Goal: Transaction & Acquisition: Obtain resource

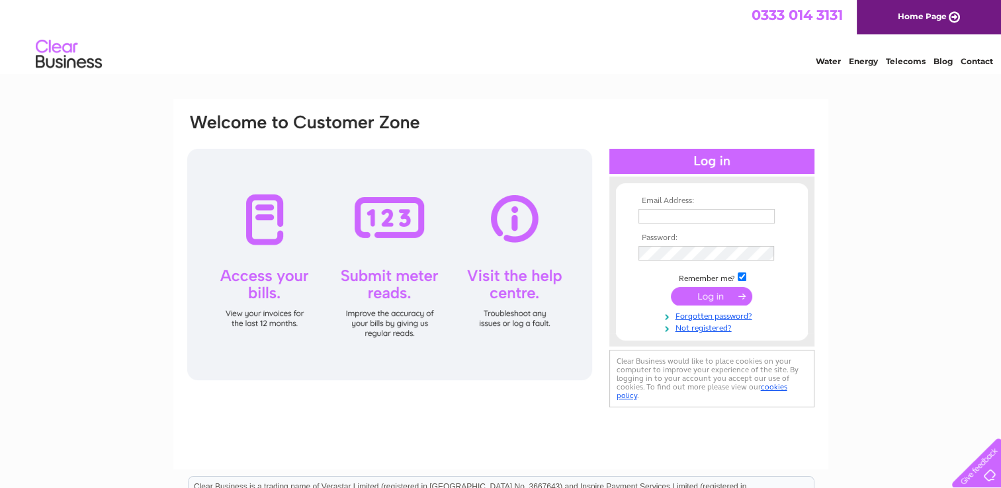
type input "[EMAIL_ADDRESS][DOMAIN_NAME]"
click at [702, 293] on input "submit" at bounding box center [711, 296] width 81 height 19
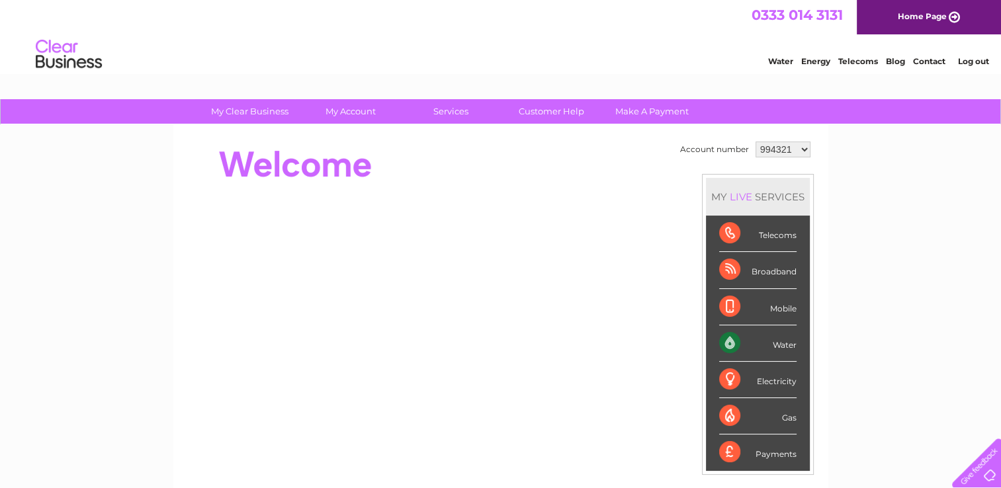
click at [804, 150] on select "994321 1091852 1091859 1091864 1091867 1091873 1091880 1091883 1091886 1091888 …" at bounding box center [783, 150] width 55 height 16
click at [756, 142] on select "994321 1091852 1091859 1091864 1091867 1091873 1091880 1091883 1091886 1091888 …" at bounding box center [783, 150] width 55 height 16
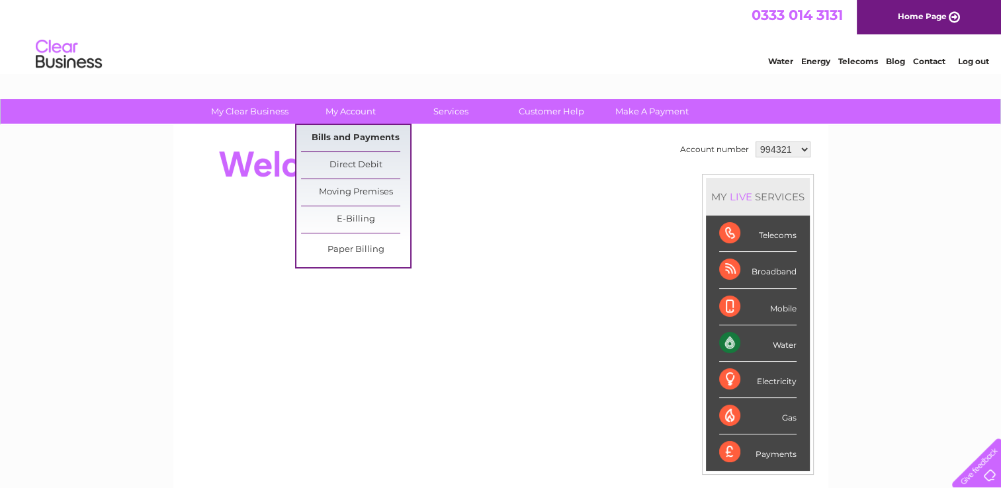
click at [358, 139] on link "Bills and Payments" at bounding box center [355, 138] width 109 height 26
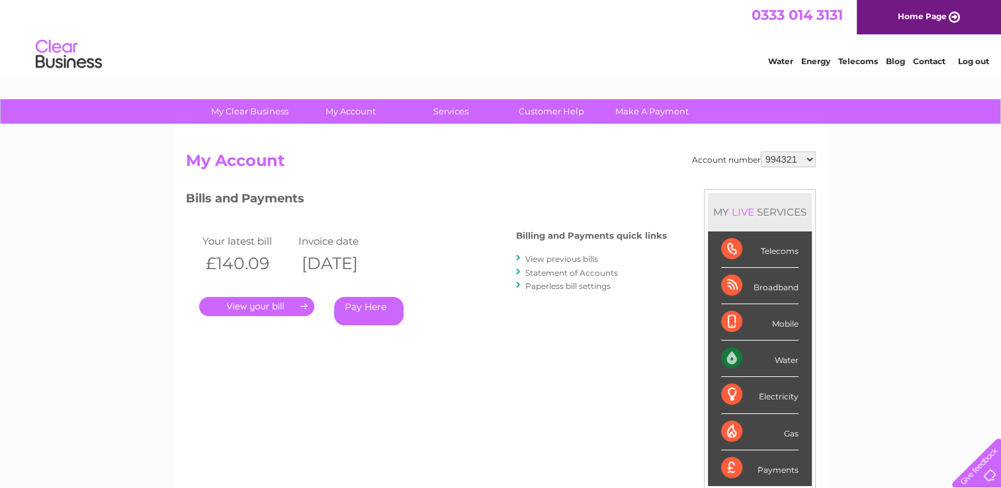
click at [291, 304] on link "." at bounding box center [256, 306] width 115 height 19
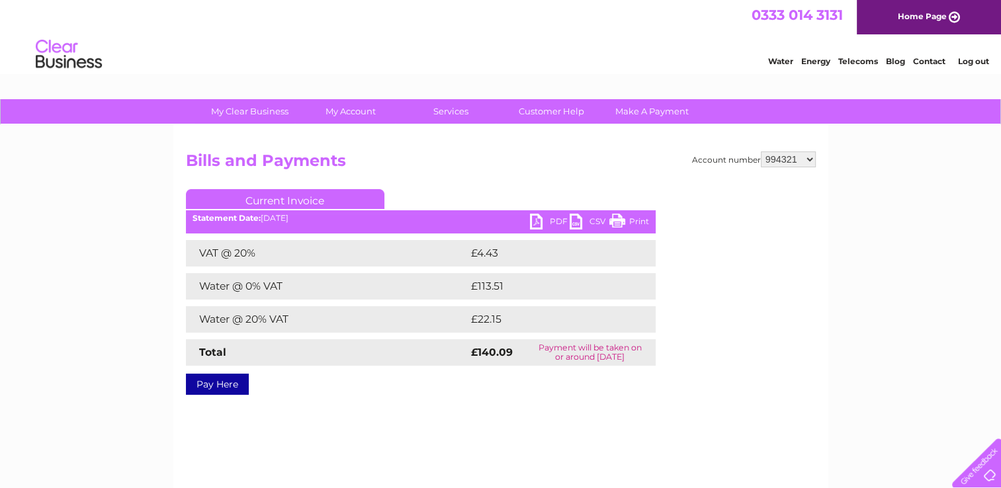
click at [543, 215] on link "PDF" at bounding box center [550, 223] width 40 height 19
click at [806, 162] on select "994321 1091852 1091859 1091864 1091867 1091873 1091880 1091883 1091886 1091888 …" at bounding box center [788, 160] width 55 height 16
select select "1091852"
click at [761, 152] on select "994321 1091852 1091859 1091864 1091867 1091873 1091880 1091883 1091886 1091888 …" at bounding box center [788, 160] width 55 height 16
click at [371, 424] on div "Account number 994321 1091852 1091859 1091864 1091867 1091873 1091880 1091883 1…" at bounding box center [500, 310] width 655 height 371
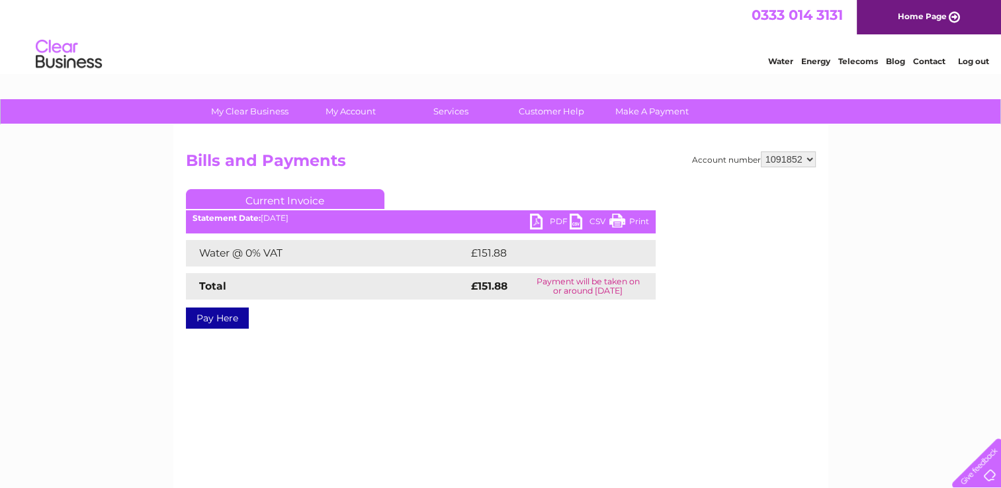
click at [530, 222] on link "PDF" at bounding box center [550, 223] width 40 height 19
click at [810, 160] on select "994321 1091852 1091859 1091864 1091867 1091873 1091880 1091883 1091886 1091888 …" at bounding box center [788, 160] width 55 height 16
select select "1091859"
click at [761, 152] on select "994321 1091852 1091859 1091864 1091867 1091873 1091880 1091883 1091886 1091888 …" at bounding box center [788, 160] width 55 height 16
click at [538, 221] on link "PDF" at bounding box center [550, 223] width 40 height 19
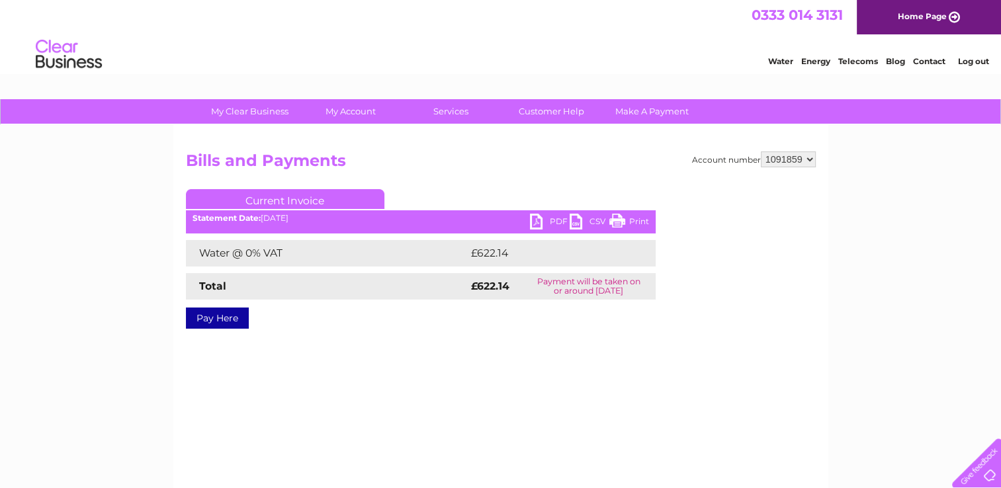
click at [812, 160] on select "994321 1091852 1091859 1091864 1091867 1091873 1091880 1091883 1091886 1091888 …" at bounding box center [788, 160] width 55 height 16
select select "1091864"
click at [761, 152] on select "994321 1091852 1091859 1091864 1091867 1091873 1091880 1091883 1091886 1091888 …" at bounding box center [788, 160] width 55 height 16
click at [529, 218] on div "Statement Date: 02/10/2025" at bounding box center [421, 218] width 470 height 9
click at [535, 220] on link "PDF" at bounding box center [550, 223] width 40 height 19
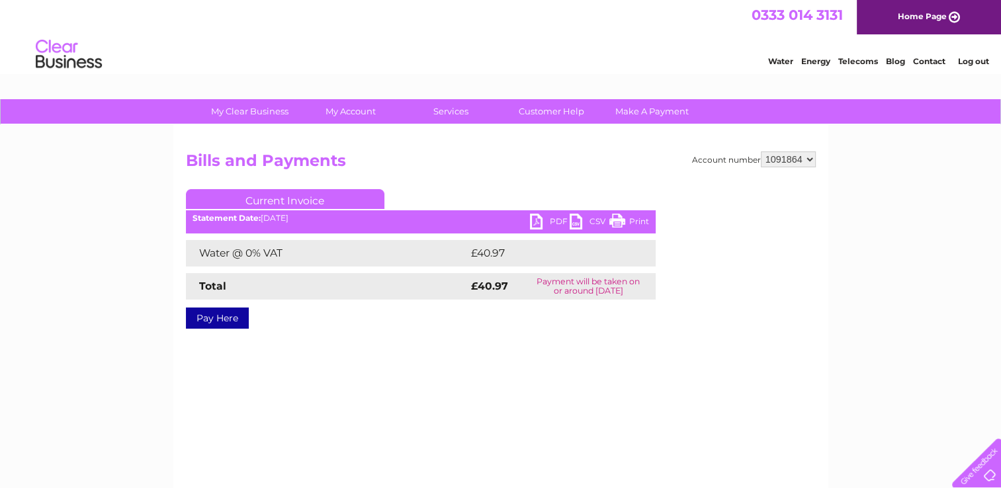
click at [809, 159] on select "994321 1091852 1091859 1091864 1091867 1091873 1091880 1091883 1091886 1091888 …" at bounding box center [788, 160] width 55 height 16
select select "1091867"
click at [761, 152] on select "994321 1091852 1091859 1091864 1091867 1091873 1091880 1091883 1091886 1091888 …" at bounding box center [788, 160] width 55 height 16
click at [539, 213] on ul "Current Invoice" at bounding box center [421, 201] width 470 height 24
click at [539, 216] on link "PDF" at bounding box center [550, 223] width 40 height 19
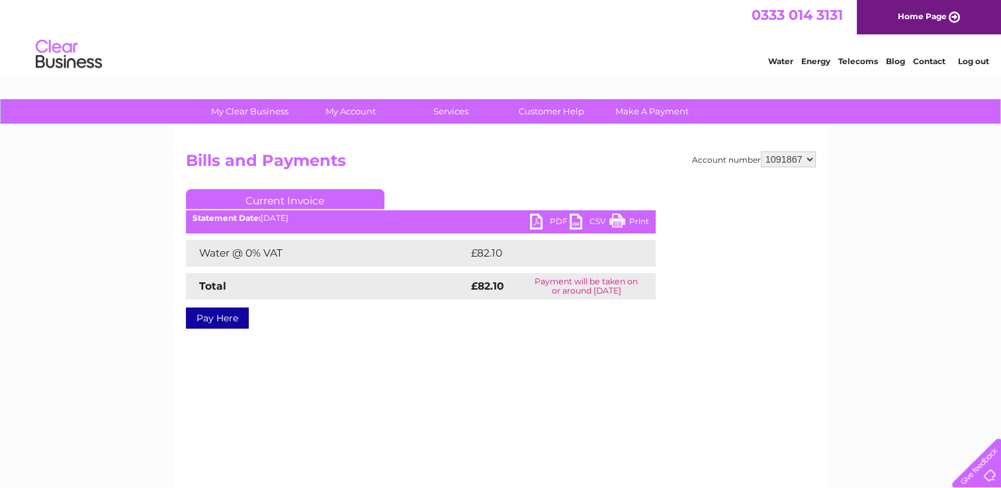
click at [810, 159] on select "994321 1091852 1091859 1091864 1091867 1091873 1091880 1091883 1091886 1091888 …" at bounding box center [788, 160] width 55 height 16
select select "1091873"
click at [761, 152] on select "994321 1091852 1091859 1091864 1091867 1091873 1091880 1091883 1091886 1091888 …" at bounding box center [788, 160] width 55 height 16
click at [535, 215] on link "PDF" at bounding box center [550, 223] width 40 height 19
click at [813, 160] on select "994321 1091852 1091859 1091864 1091867 1091873 1091880 1091883 1091886 1091888 …" at bounding box center [788, 160] width 55 height 16
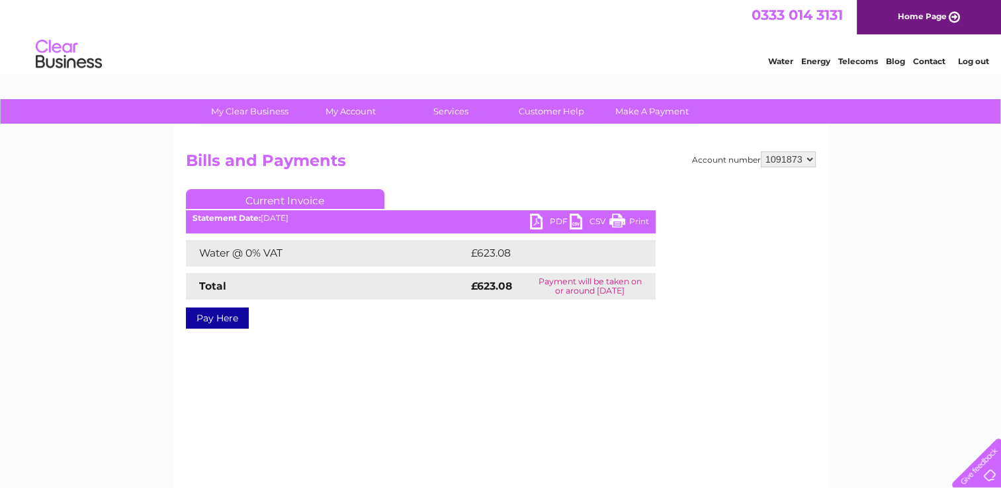
select select "1091880"
click at [761, 152] on select "994321 1091852 1091859 1091864 1091867 1091873 1091880 1091883 1091886 1091888 …" at bounding box center [788, 160] width 55 height 16
click at [537, 224] on link "PDF" at bounding box center [550, 223] width 40 height 19
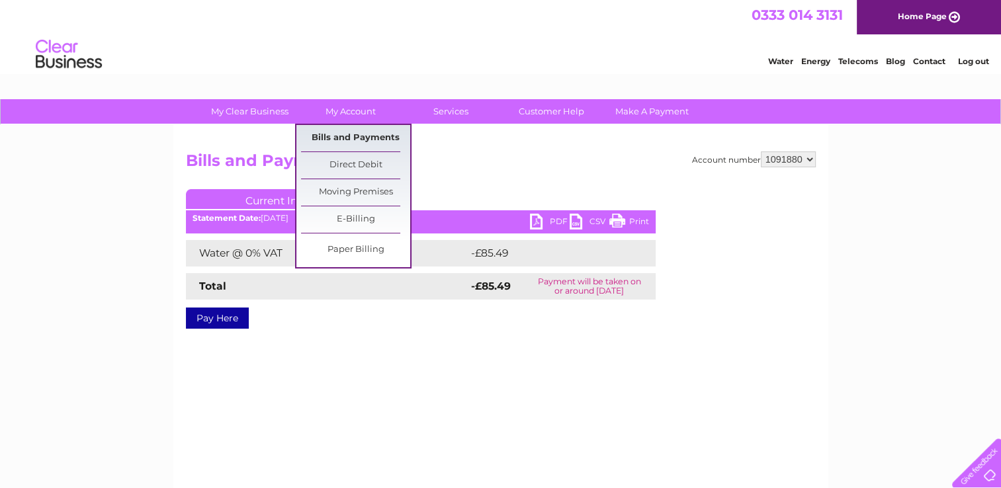
click at [365, 133] on link "Bills and Payments" at bounding box center [355, 138] width 109 height 26
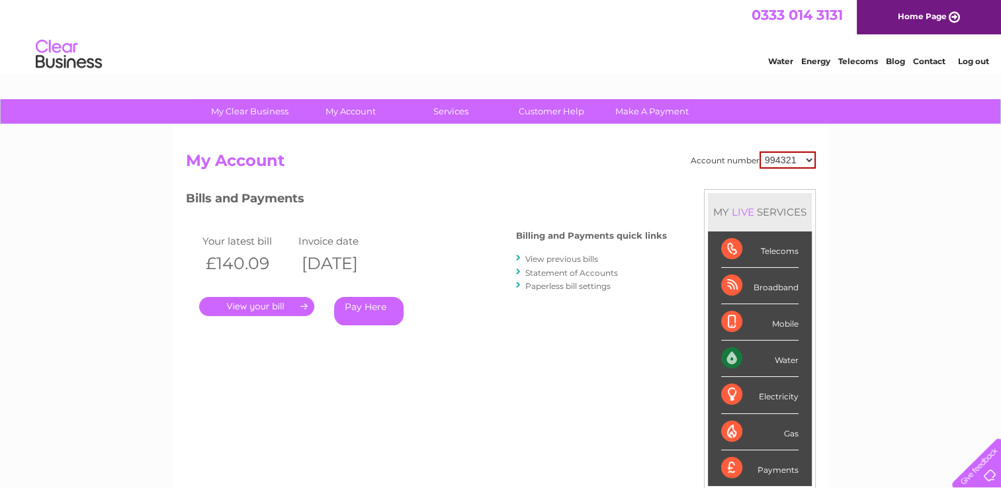
click at [564, 274] on link "Statement of Accounts" at bounding box center [572, 273] width 93 height 10
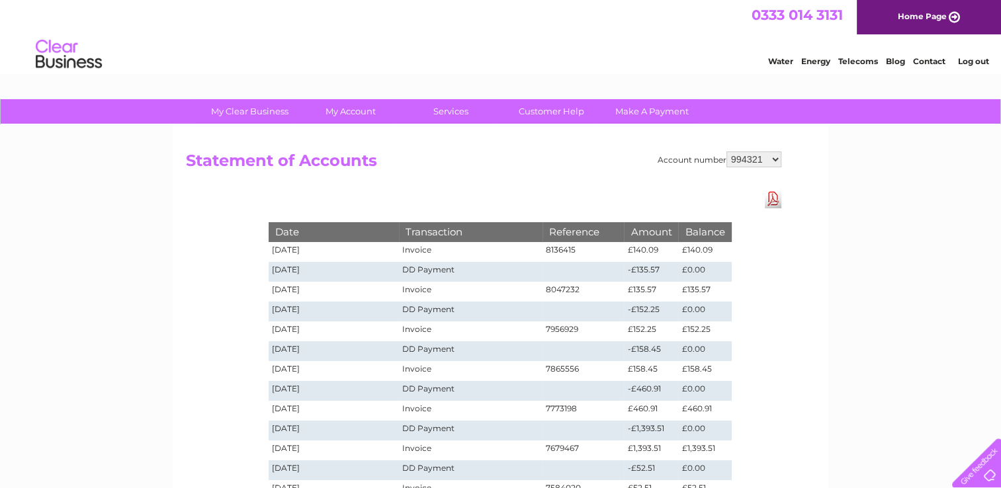
click at [773, 163] on select "994321 1091852 1091859 1091864 1091867 1091873 1091880 1091883 1091886 1091888 …" at bounding box center [754, 160] width 55 height 16
select select "1091867"
click at [727, 152] on select "994321 1091852 1091859 1091864 1091867 1091873 1091880 1091883 1091886 1091888 …" at bounding box center [754, 160] width 55 height 16
click at [776, 162] on select "994321 1091852 1091859 1091864 1091867 1091873 1091880 1091883 1091886 1091888 …" at bounding box center [754, 160] width 55 height 16
select select "1091880"
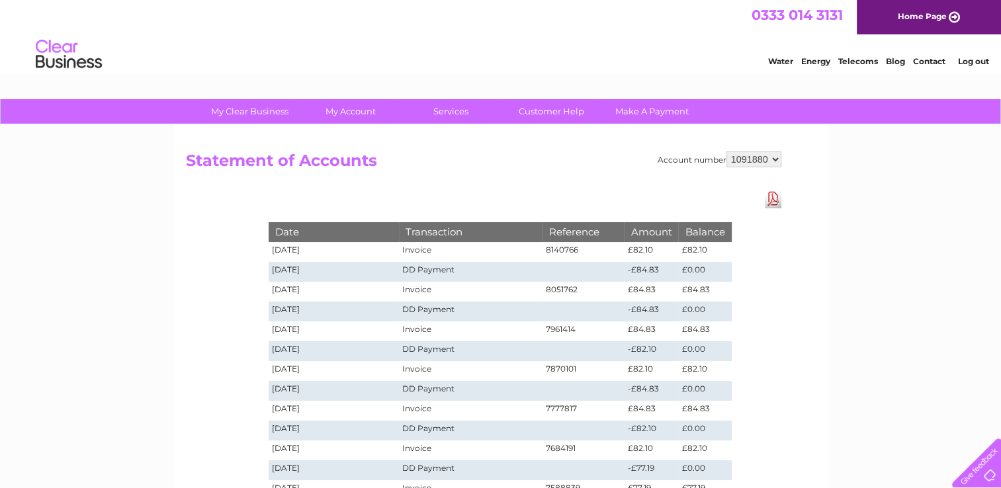
click at [727, 152] on select "994321 1091852 1091859 1091864 1091867 1091873 1091880 1091883 1091886 1091888 …" at bounding box center [754, 160] width 55 height 16
click at [776, 160] on select "994321 1091852 1091859 1091864 1091867 1091873 1091880 1091883 1091886 1091888 …" at bounding box center [754, 160] width 55 height 16
select select "1091883"
click at [727, 152] on select "994321 1091852 1091859 1091864 1091867 1091873 1091880 1091883 1091886 1091888 …" at bounding box center [754, 160] width 55 height 16
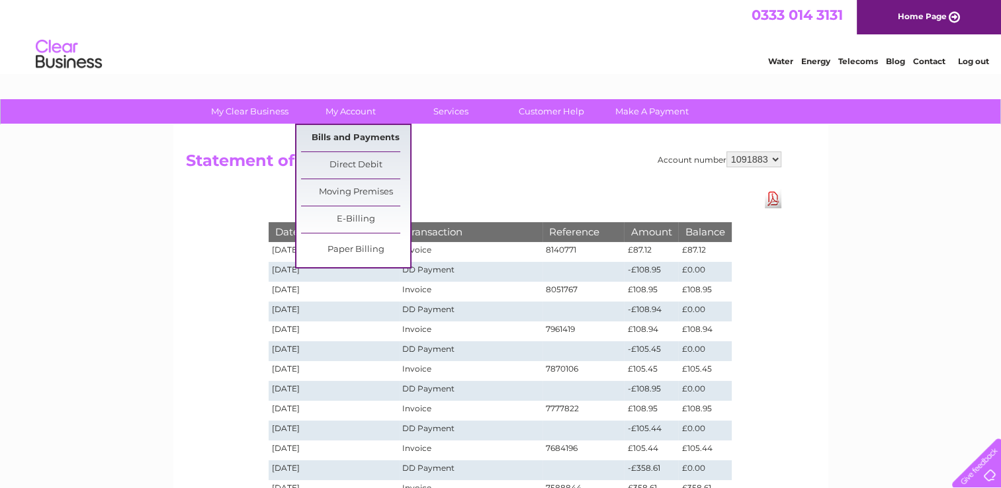
click at [358, 138] on link "Bills and Payments" at bounding box center [355, 138] width 109 height 26
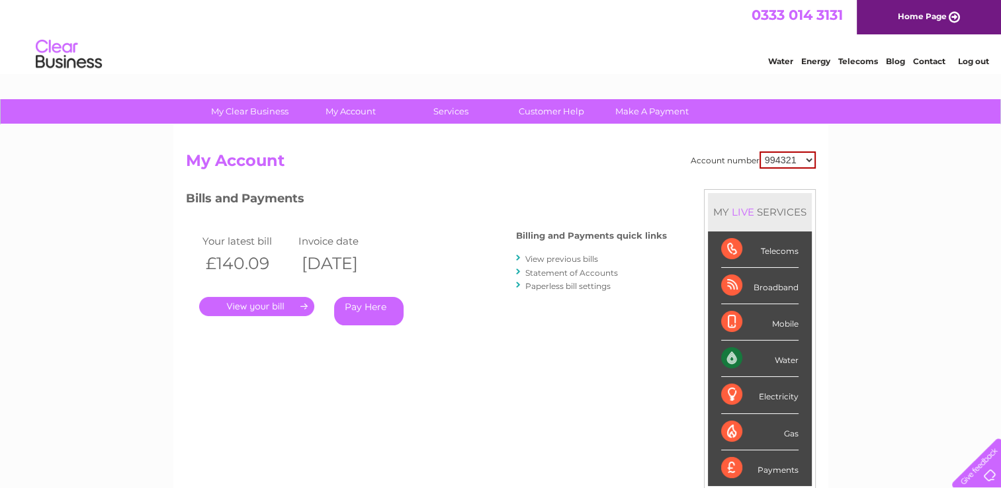
click at [808, 157] on select "994321 1091852 1091859 1091864 1091867 1091873 1091880 1091883 1091886 1091888 …" at bounding box center [788, 160] width 56 height 17
select select "1091883"
click at [760, 152] on select "994321 1091852 1091859 1091864 1091867 1091873 1091880 1091883 1091886 1091888 …" at bounding box center [788, 160] width 56 height 17
click at [228, 300] on link "." at bounding box center [256, 306] width 115 height 19
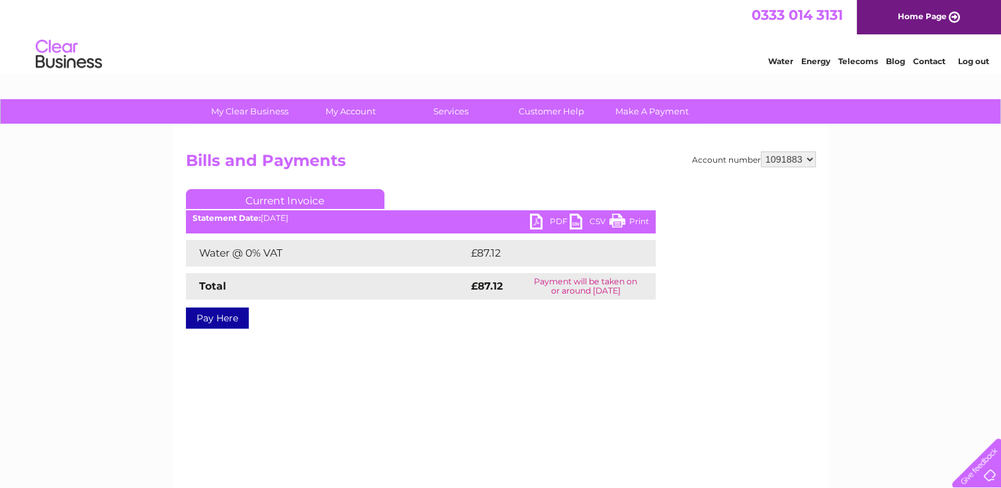
click at [536, 220] on link "PDF" at bounding box center [550, 223] width 40 height 19
click at [806, 160] on select "994321 1091852 1091859 1091864 1091867 1091873 1091880 1091883 1091886 1091888 …" at bounding box center [788, 160] width 55 height 16
select select "1091886"
click at [761, 152] on select "994321 1091852 1091859 1091864 1091867 1091873 1091880 1091883 1091886 1091888 …" at bounding box center [788, 160] width 55 height 16
click at [537, 221] on link "PDF" at bounding box center [550, 223] width 40 height 19
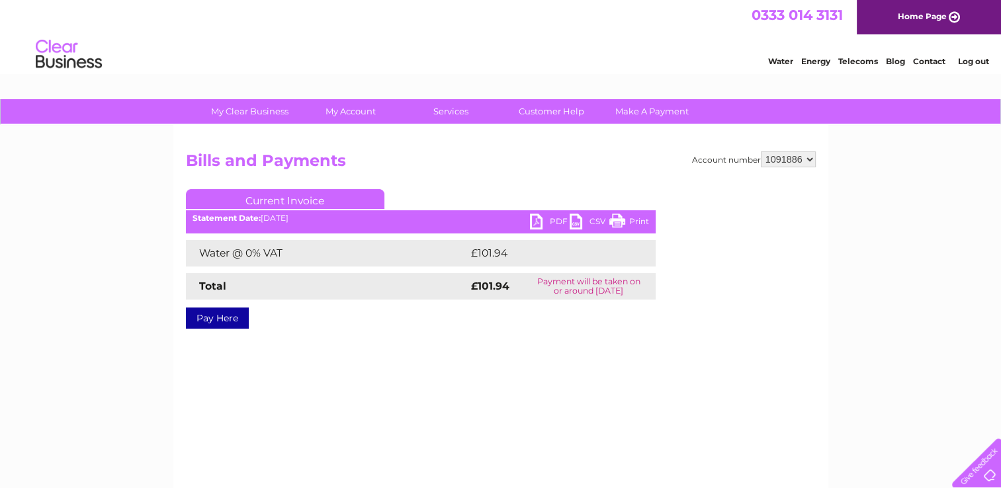
click at [622, 338] on div "Account number 994321 1091852 1091859 1091864 1091867 1091873 1091880 1091883 1…" at bounding box center [501, 250] width 630 height 197
click at [811, 158] on select "994321 1091852 1091859 1091864 1091867 1091873 1091880 1091883 1091886 1091888 …" at bounding box center [788, 160] width 55 height 16
select select "1091888"
click at [761, 152] on select "994321 1091852 1091859 1091864 1091867 1091873 1091880 1091883 1091886 1091888 …" at bounding box center [788, 160] width 55 height 16
click at [540, 216] on link "PDF" at bounding box center [550, 223] width 40 height 19
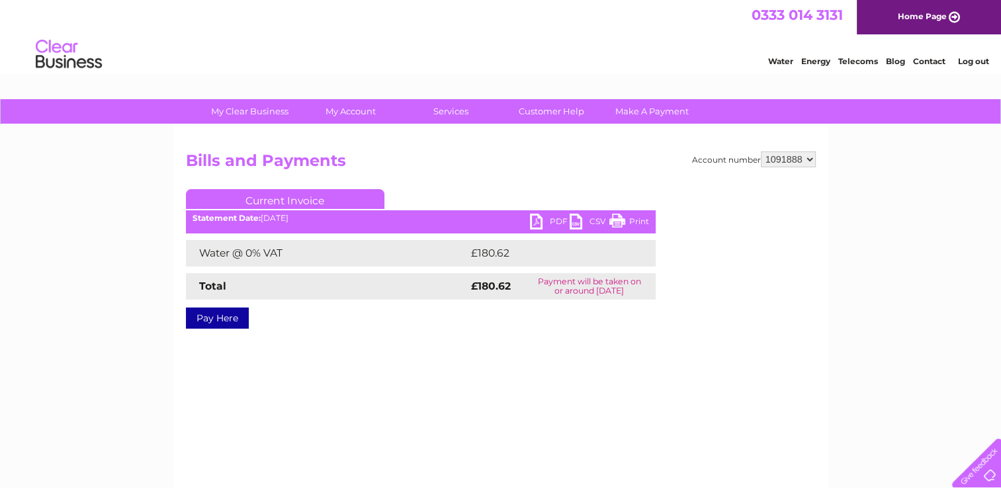
click at [813, 160] on select "994321 1091852 1091859 1091864 1091867 1091873 1091880 1091883 1091886 1091888 …" at bounding box center [788, 160] width 55 height 16
select select "1091891"
click at [761, 152] on select "994321 1091852 1091859 1091864 1091867 1091873 1091880 1091883 1091886 1091888 …" at bounding box center [788, 160] width 55 height 16
click at [542, 224] on link "PDF" at bounding box center [550, 223] width 40 height 19
click at [808, 155] on select "994321 1091852 1091859 1091864 1091867 1091873 1091880 1091883 1091886 1091888 …" at bounding box center [788, 160] width 55 height 16
